Goal: Task Accomplishment & Management: Manage account settings

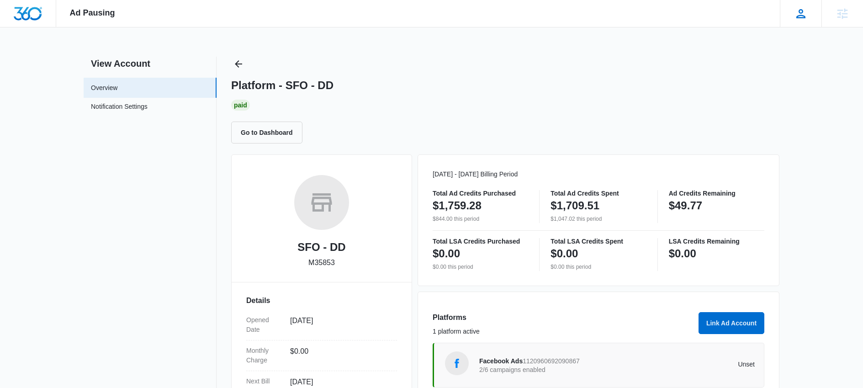
click at [799, 18] on icon at bounding box center [800, 13] width 9 height 9
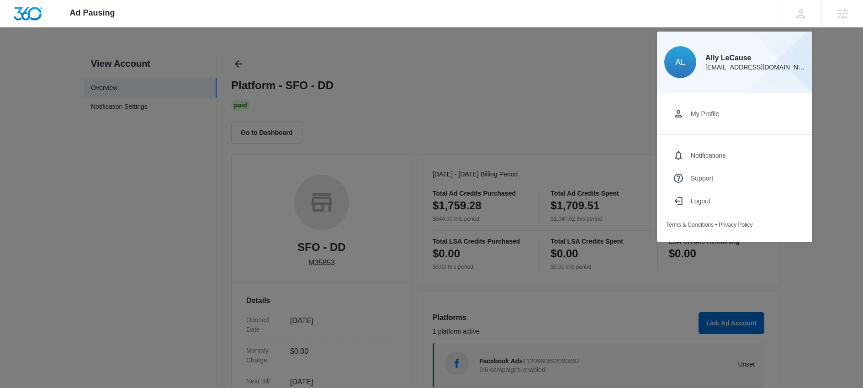
click at [582, 62] on div at bounding box center [431, 194] width 863 height 388
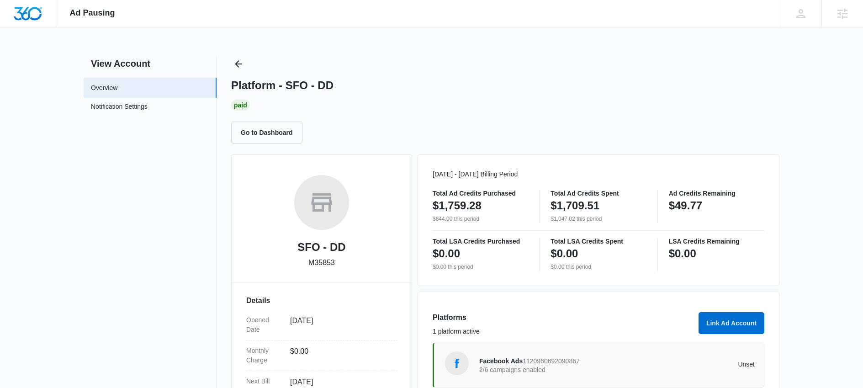
click at [248, 58] on div "Platform - SFO - DD Paid Go to Dashboard" at bounding box center [505, 100] width 548 height 87
click at [239, 60] on icon "Back" at bounding box center [238, 63] width 11 height 11
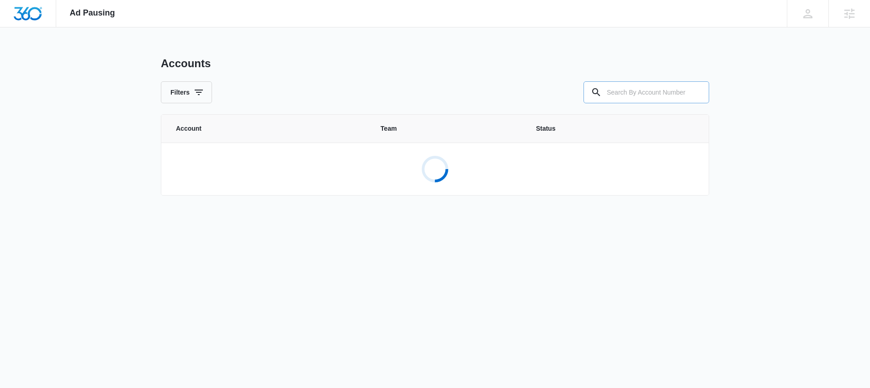
click at [684, 92] on input "text" at bounding box center [646, 92] width 126 height 22
paste input "M338501"
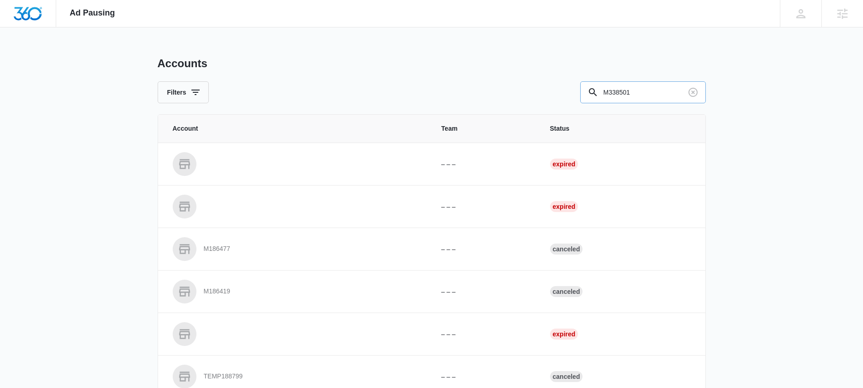
type input "M338501"
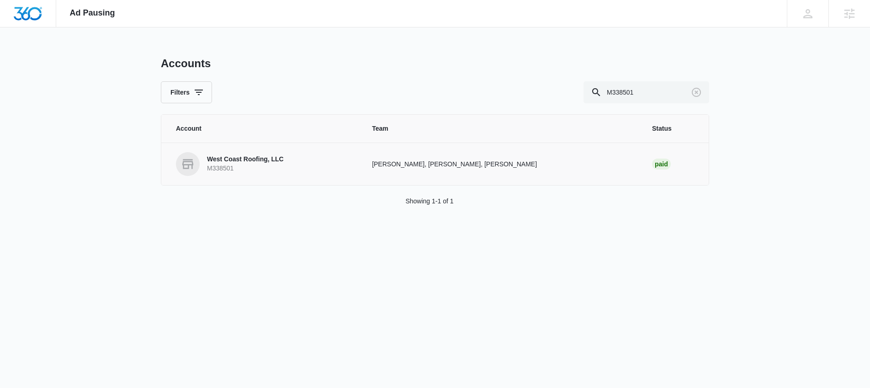
click at [264, 160] on p "West Coast Roofing, LLC" at bounding box center [245, 159] width 77 height 9
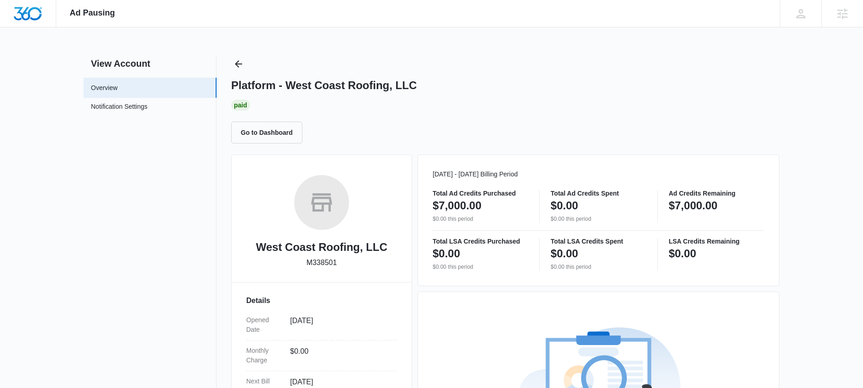
click at [733, 71] on div "Platform - West Coast Roofing, LLC Paid Go to Dashboard" at bounding box center [505, 100] width 548 height 87
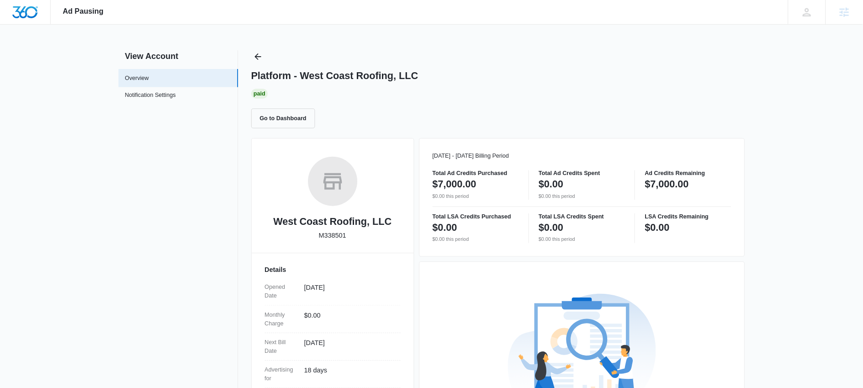
scroll to position [1, 0]
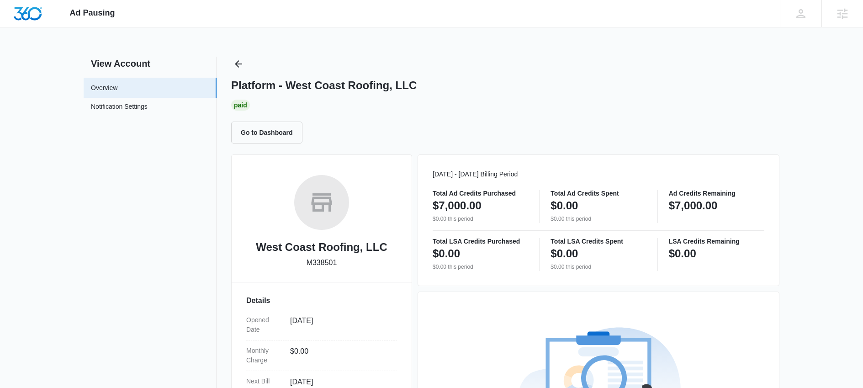
click at [123, 232] on nav "View Account Overview Notification Settings 0" at bounding box center [150, 314] width 133 height 514
click at [470, 26] on div "Ad Pausing Apps Reputation Websites Forms CRM Email Social Payments POS Content…" at bounding box center [431, 13] width 863 height 27
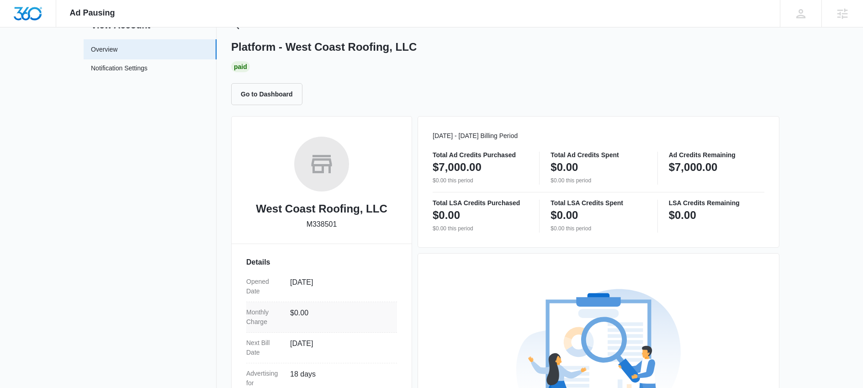
scroll to position [80, 0]
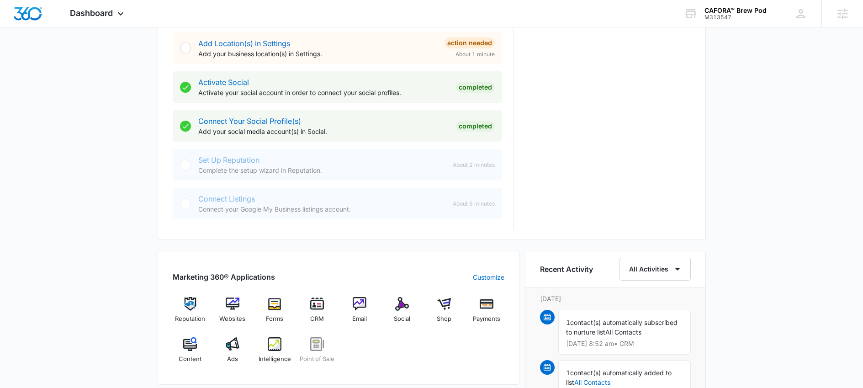
scroll to position [381, 0]
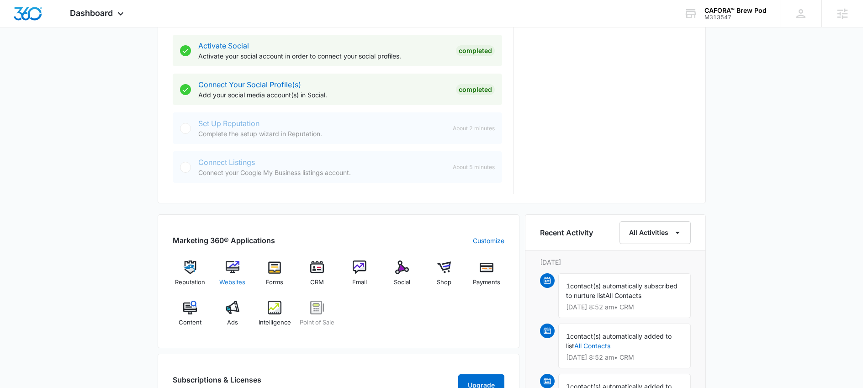
click at [231, 262] on img at bounding box center [233, 267] width 14 height 14
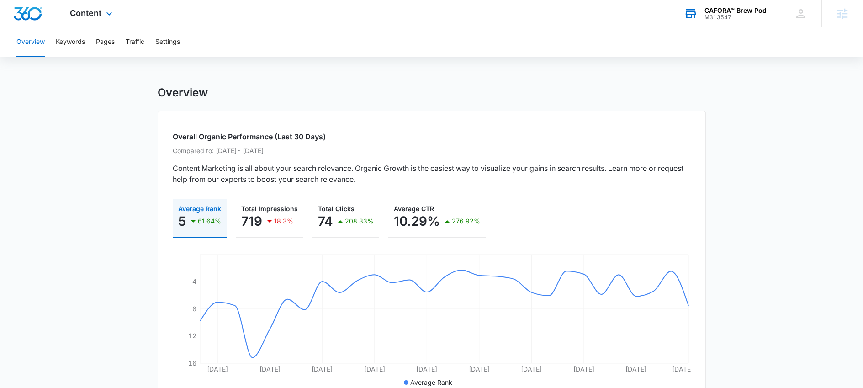
click at [753, 12] on div "CAFORA™ Brew Pod" at bounding box center [735, 10] width 62 height 7
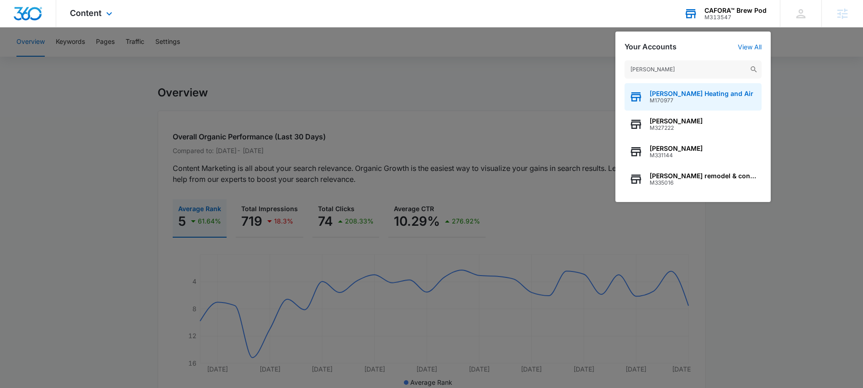
type input "ortiz"
click at [667, 90] on span "[PERSON_NAME] Heating and Air" at bounding box center [702, 93] width 104 height 7
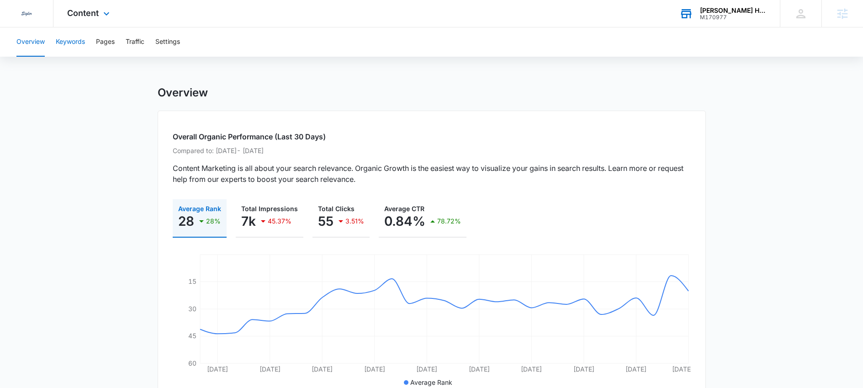
click at [68, 34] on button "Keywords" at bounding box center [70, 41] width 29 height 29
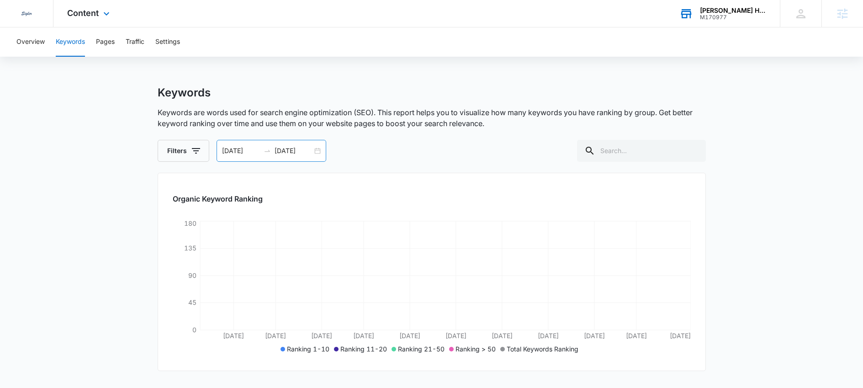
drag, startPoint x: 283, startPoint y: 154, endPoint x: 279, endPoint y: 158, distance: 5.2
click at [281, 154] on input "04/28/2025" at bounding box center [294, 151] width 38 height 10
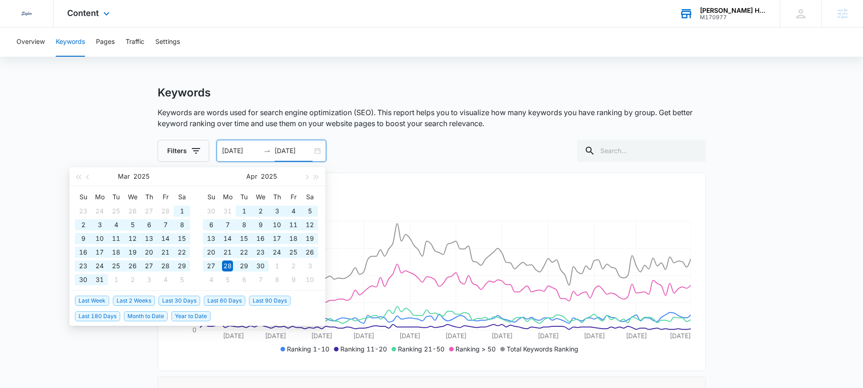
click at [191, 313] on span "Year to Date" at bounding box center [190, 316] width 39 height 10
type input "10/03/2025"
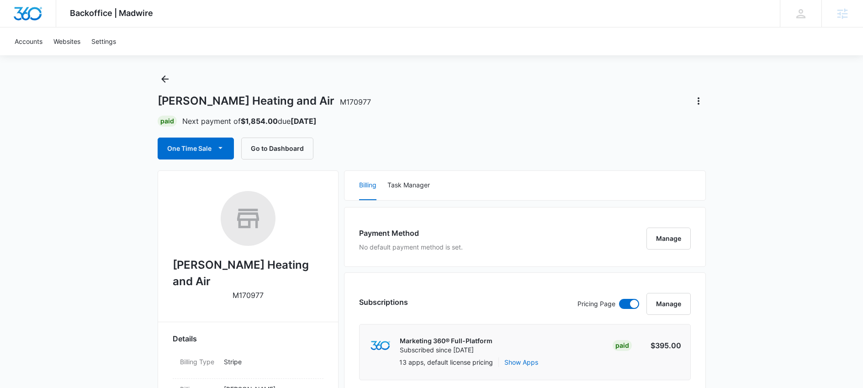
scroll to position [11, 0]
click at [829, 15] on div "Agencies" at bounding box center [842, 13] width 42 height 27
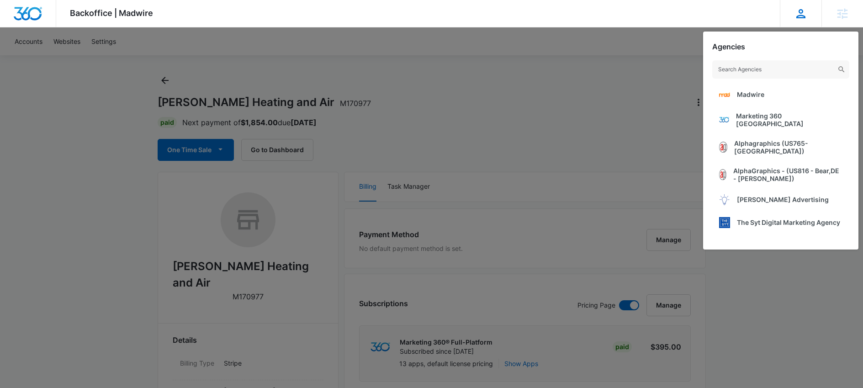
click at [811, 14] on div "AL Ally LeCause ally.lecause@madwire.com My Profile Notifications Support Logou…" at bounding box center [801, 13] width 42 height 27
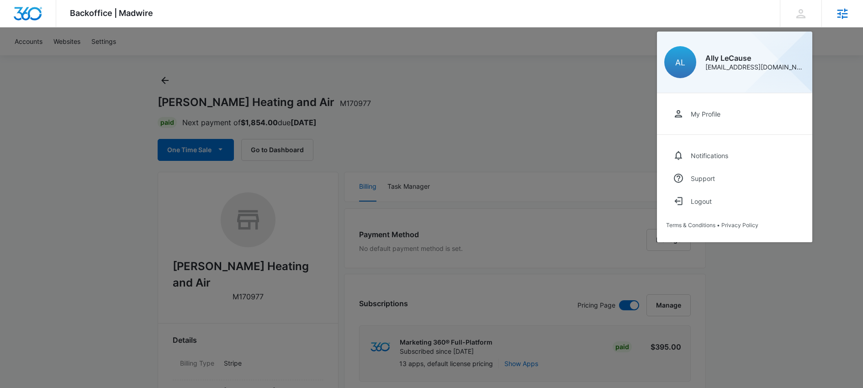
click at [859, 18] on div "Agencies" at bounding box center [842, 13] width 42 height 27
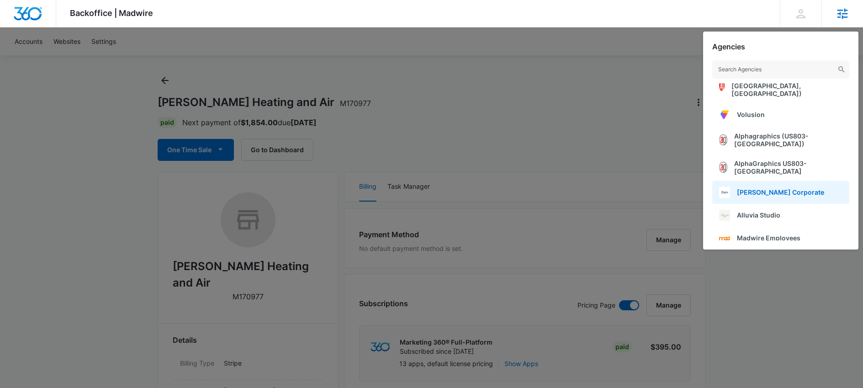
scroll to position [167, 0]
click at [774, 187] on span "[PERSON_NAME] Corporate" at bounding box center [780, 191] width 87 height 8
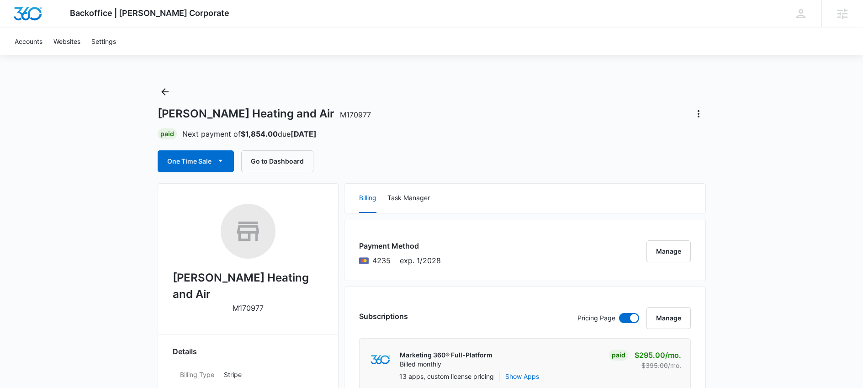
click at [667, 246] on button "Manage" at bounding box center [668, 251] width 44 height 22
click at [474, 105] on div "[PERSON_NAME] Heating and Air M170977 Paid Next payment of $1,854.00 due [DATE]…" at bounding box center [432, 129] width 548 height 88
click at [677, 257] on button "Manage" at bounding box center [668, 251] width 44 height 22
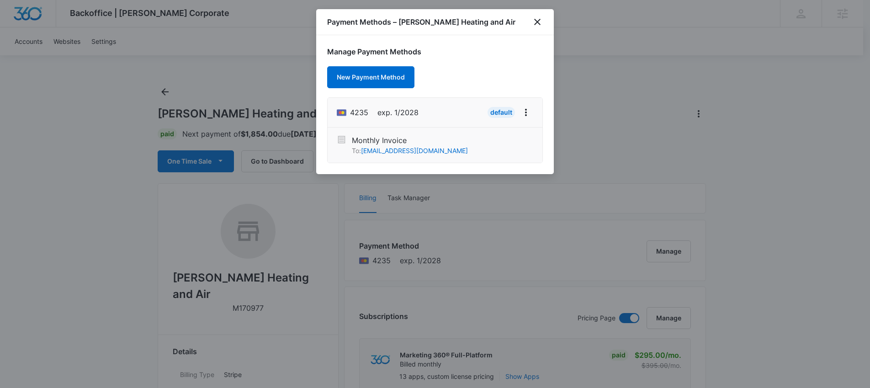
click at [481, 64] on div "Manage Payment Methods New Payment Method 4235 exp. 1/2028 Default Monthly Invo…" at bounding box center [435, 104] width 238 height 139
click at [443, 73] on div "Manage Payment Methods New Payment Method 4235 exp. 1/2028 Default Monthly Invo…" at bounding box center [435, 104] width 238 height 139
click at [369, 83] on button "New Payment Method" at bounding box center [370, 77] width 87 height 22
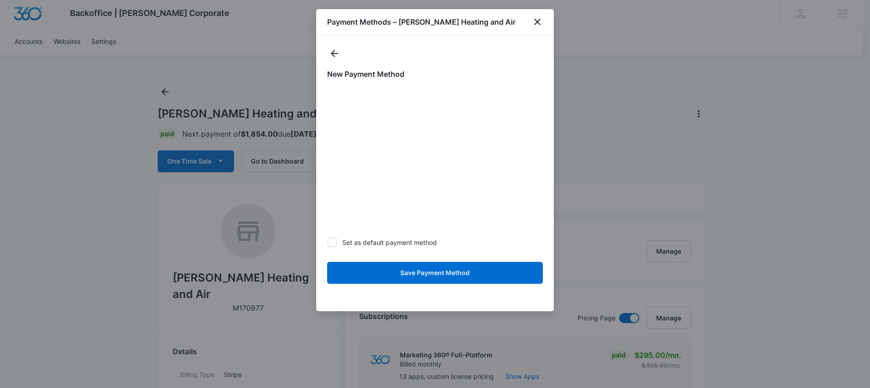
click at [331, 242] on icon at bounding box center [332, 242] width 8 height 8
click at [328, 242] on input "Set as default payment method" at bounding box center [327, 242] width 0 height 0
checkbox input "true"
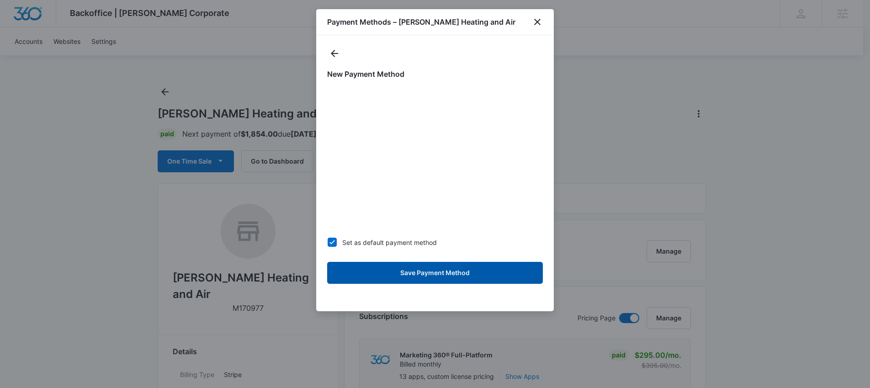
click at [407, 272] on button "Save Payment Method" at bounding box center [435, 273] width 216 height 22
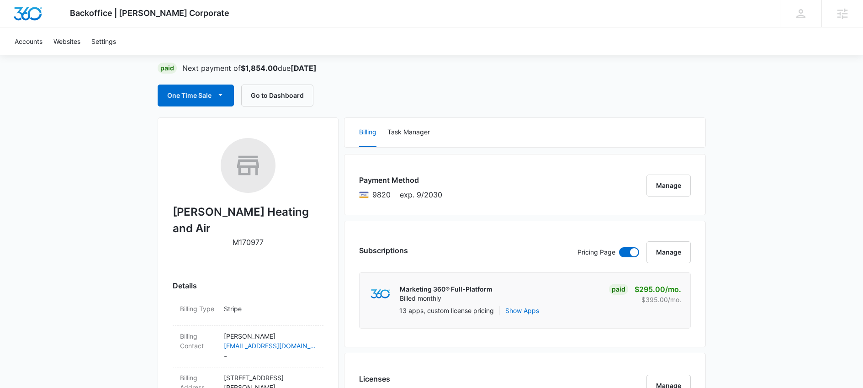
scroll to position [82, 0]
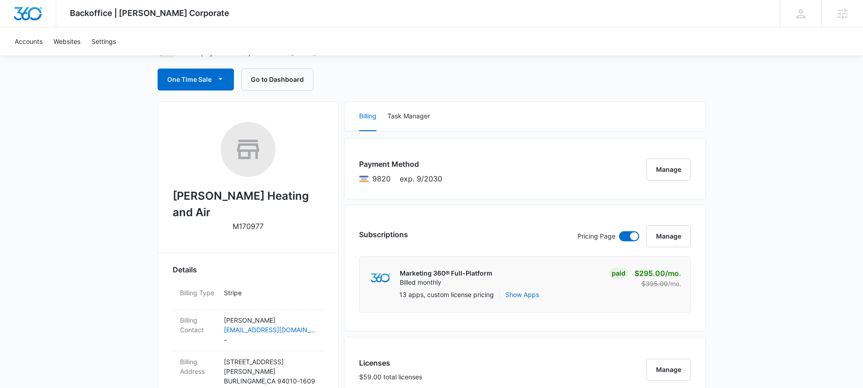
click at [403, 213] on div "Subscriptions Pricing Page Manage Marketing 360® Full-Platform Billed monthly P…" at bounding box center [525, 268] width 362 height 127
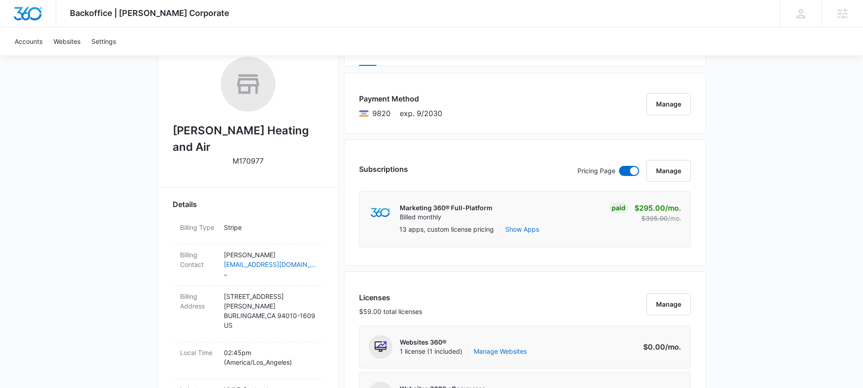
scroll to position [41, 0]
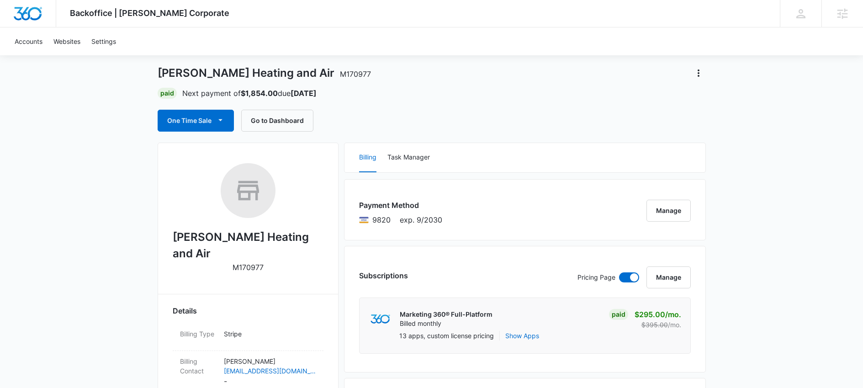
click at [456, 218] on div "Payment Method 9820 exp. 9/2030 Manage" at bounding box center [525, 209] width 362 height 61
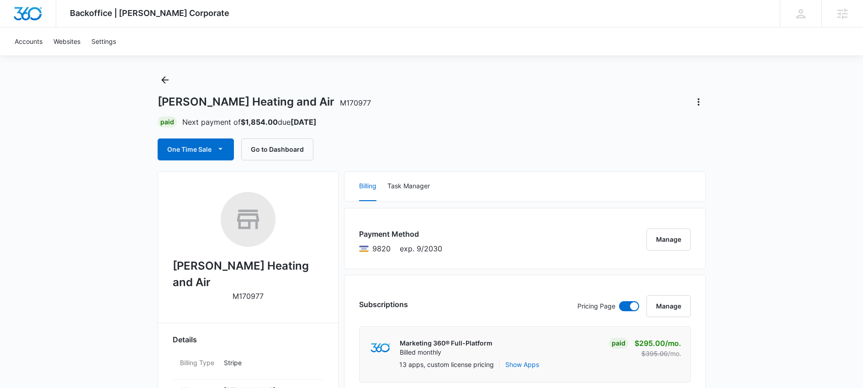
scroll to position [0, 0]
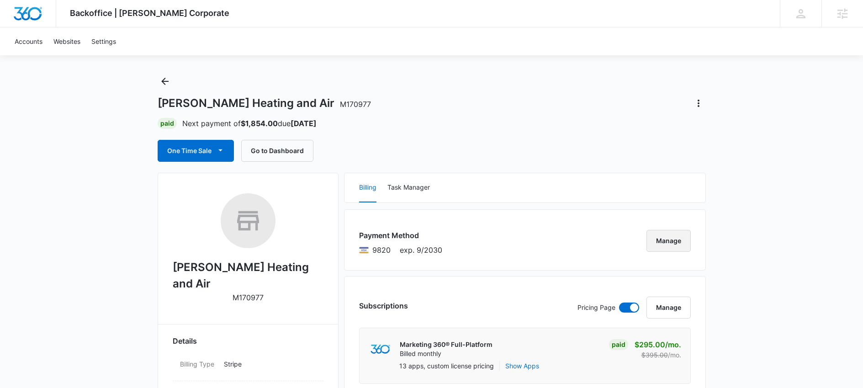
click at [666, 244] on button "Manage" at bounding box center [668, 241] width 44 height 22
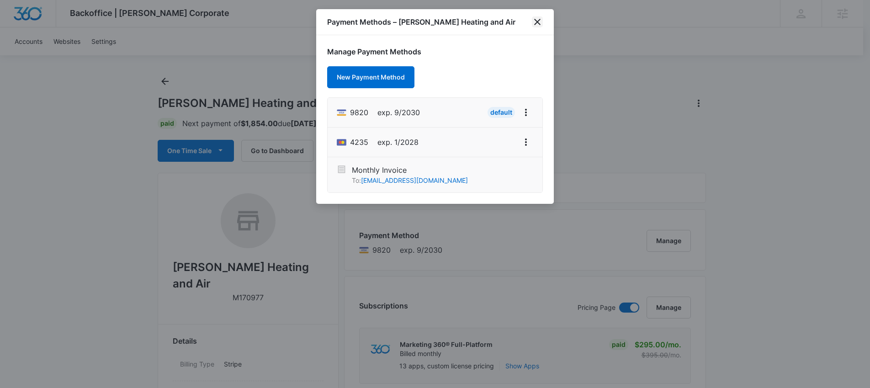
click at [535, 21] on icon "close" at bounding box center [537, 21] width 11 height 11
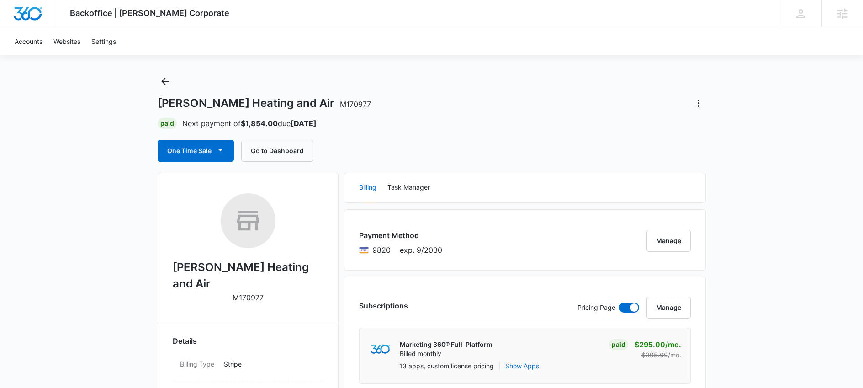
click at [564, 115] on div "[PERSON_NAME] Heating and Air M170977 Paid Next payment of $1,854.00 due [DATE]…" at bounding box center [432, 118] width 548 height 88
